Goal: Task Accomplishment & Management: Manage account settings

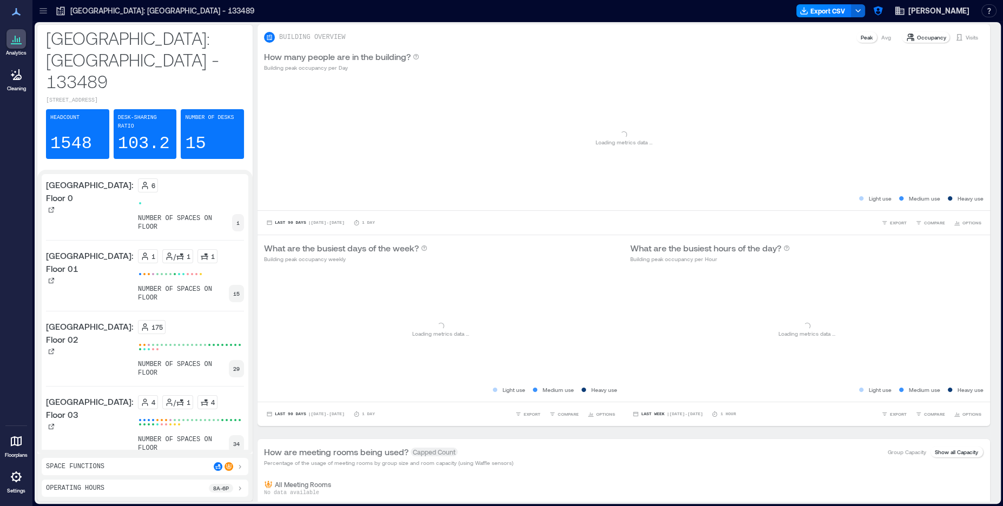
click at [18, 480] on icon at bounding box center [16, 477] width 11 height 11
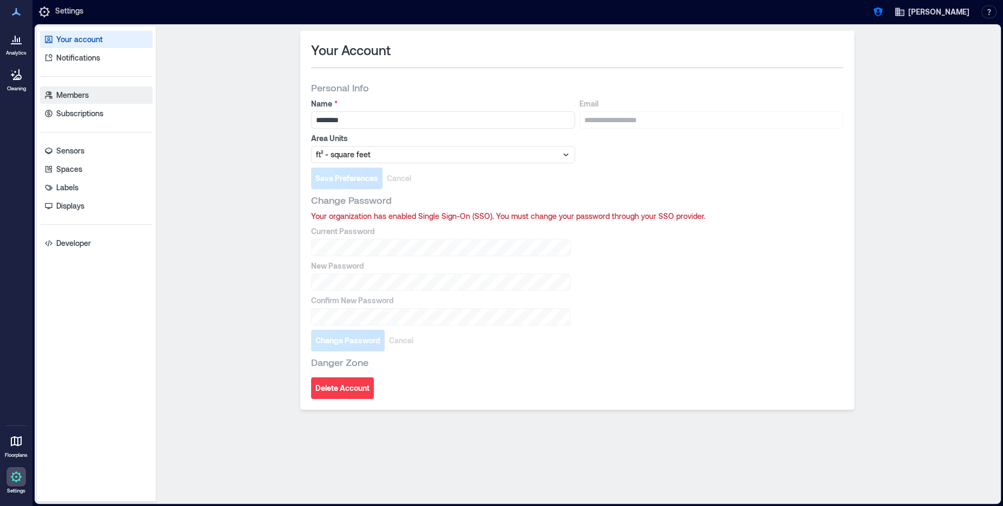
click at [79, 94] on p "Members" at bounding box center [72, 95] width 32 height 11
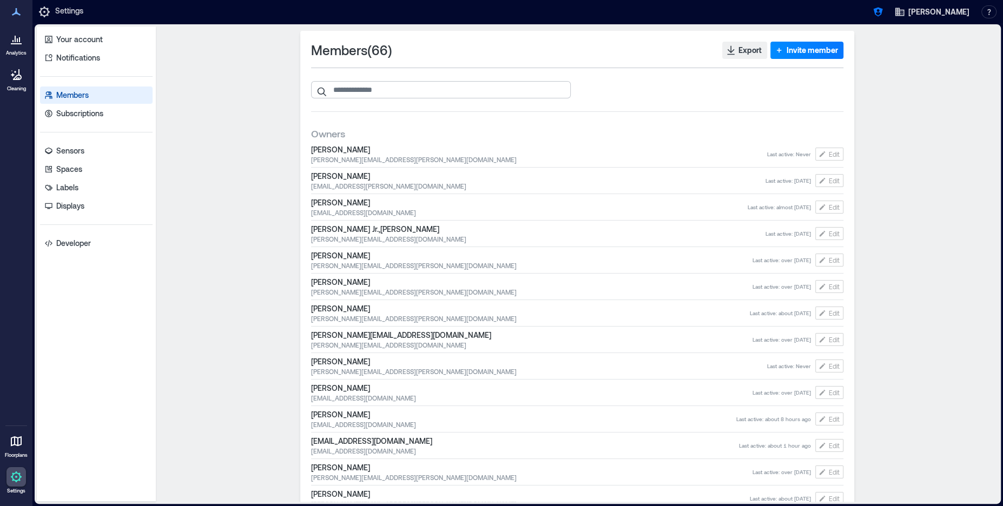
click at [417, 95] on input "search" at bounding box center [441, 89] width 260 height 17
paste input "**********"
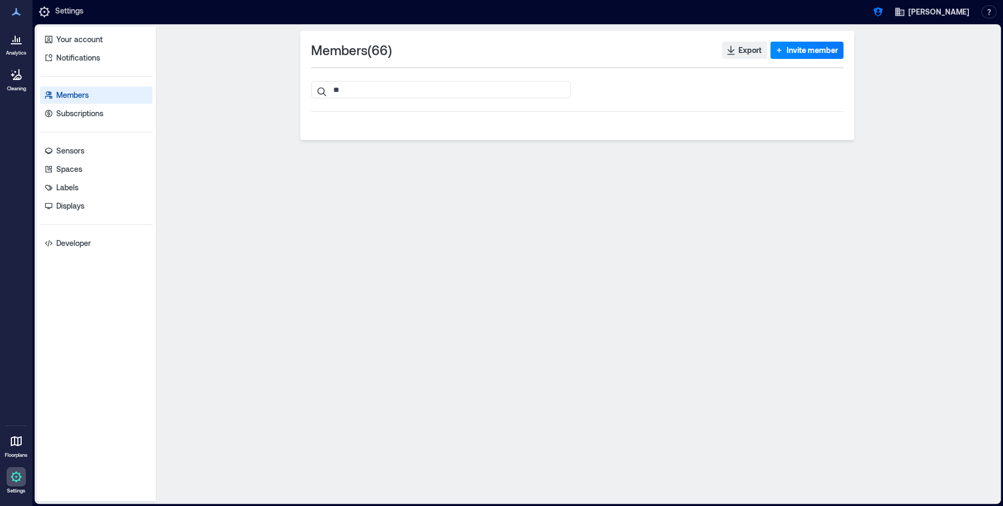
type input "*"
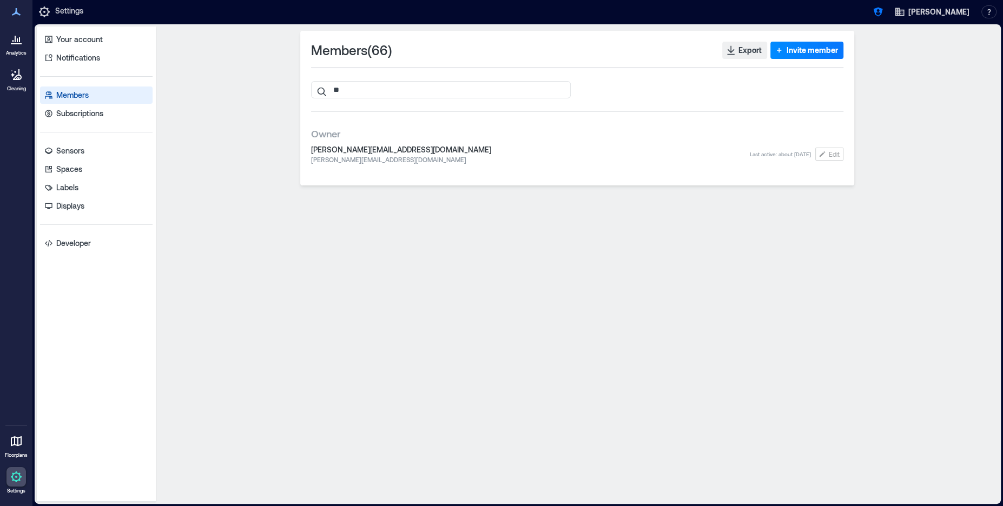
type input "*"
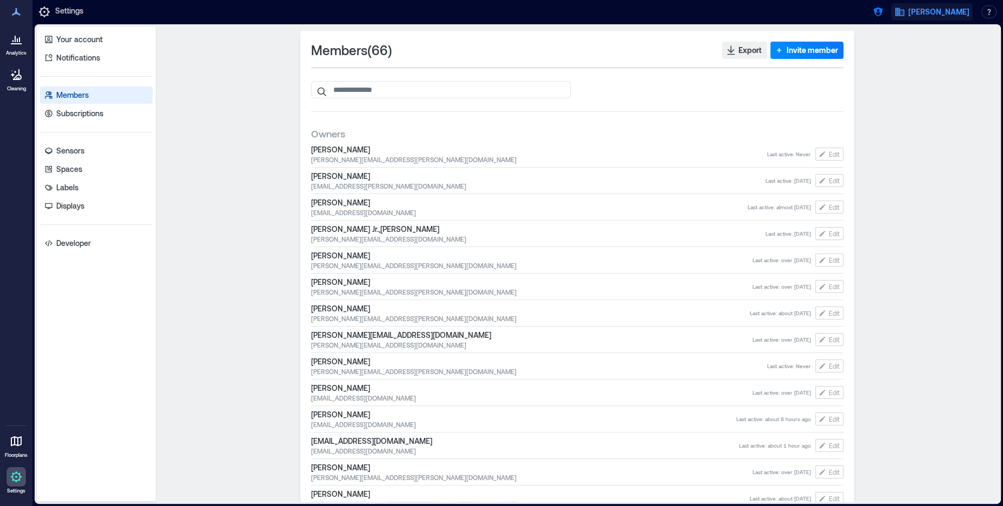
click at [939, 15] on span "J.P. Morgan" at bounding box center [938, 11] width 61 height 11
click at [943, 75] on button "Logout" at bounding box center [965, 75] width 100 height 17
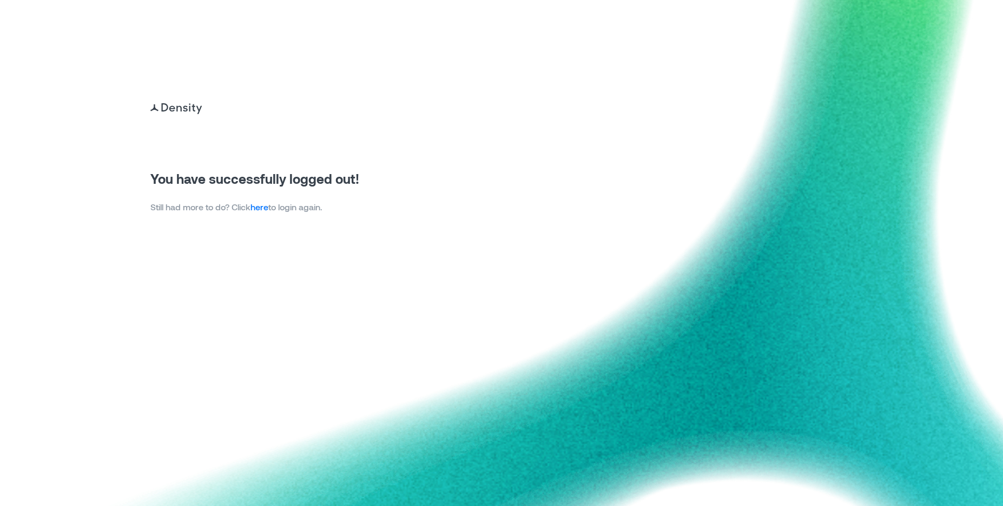
click at [259, 207] on link "here" at bounding box center [259, 207] width 18 height 10
